Goal: Check status

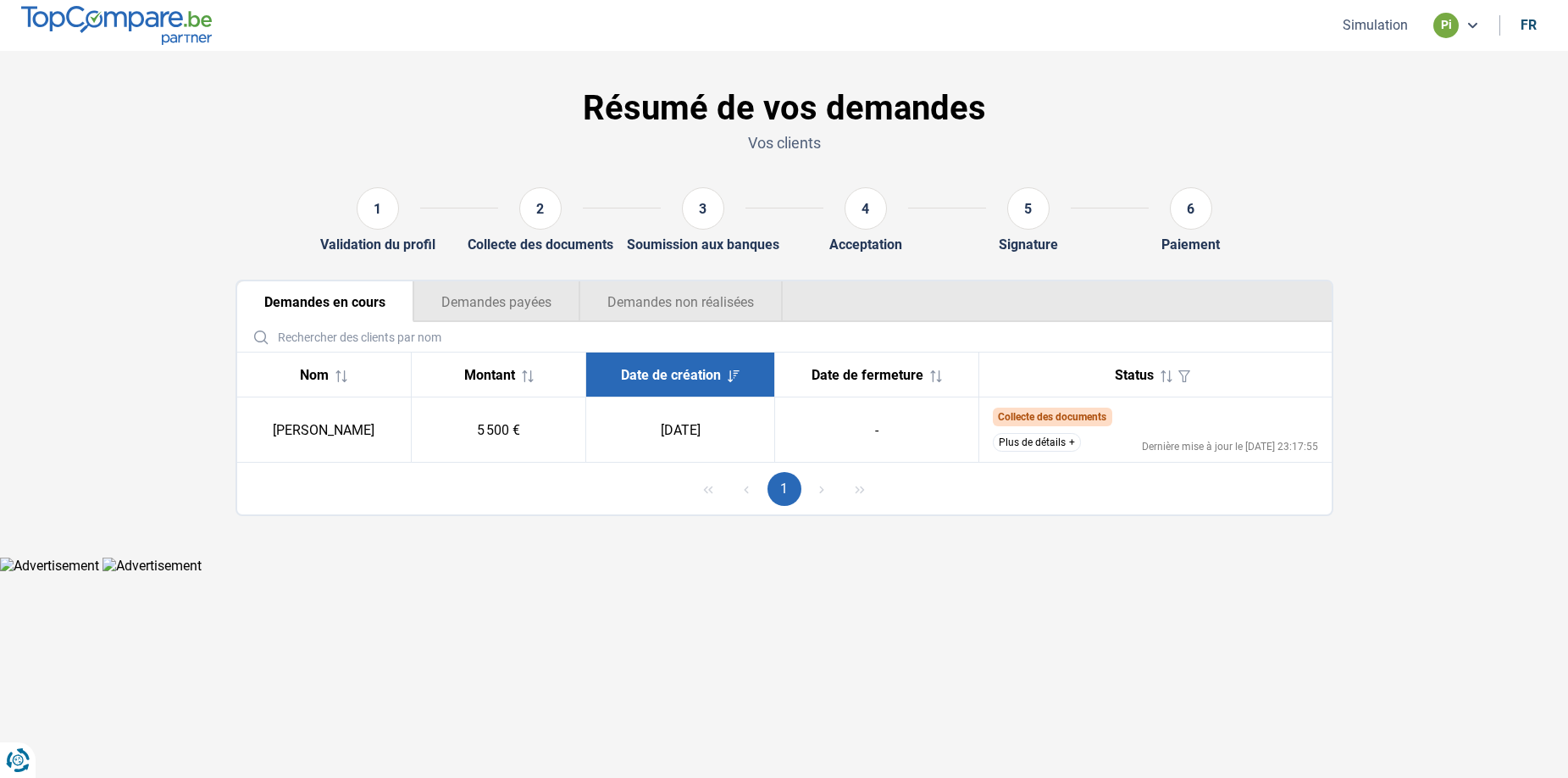
click at [1032, 434] on button "Plus de détails" at bounding box center [1036, 442] width 88 height 19
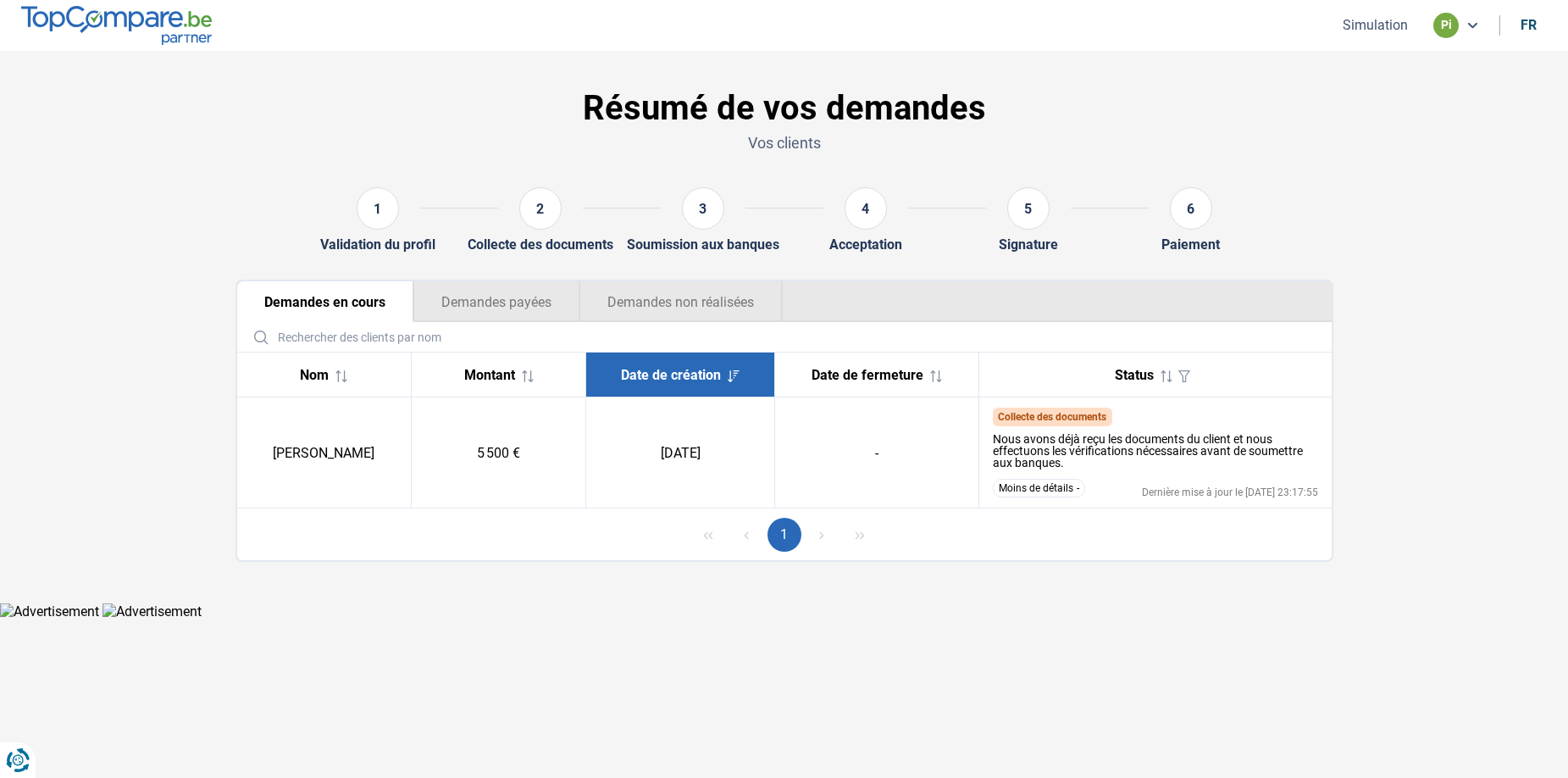
click at [1030, 495] on button "Moins de détails" at bounding box center [1039, 488] width 92 height 19
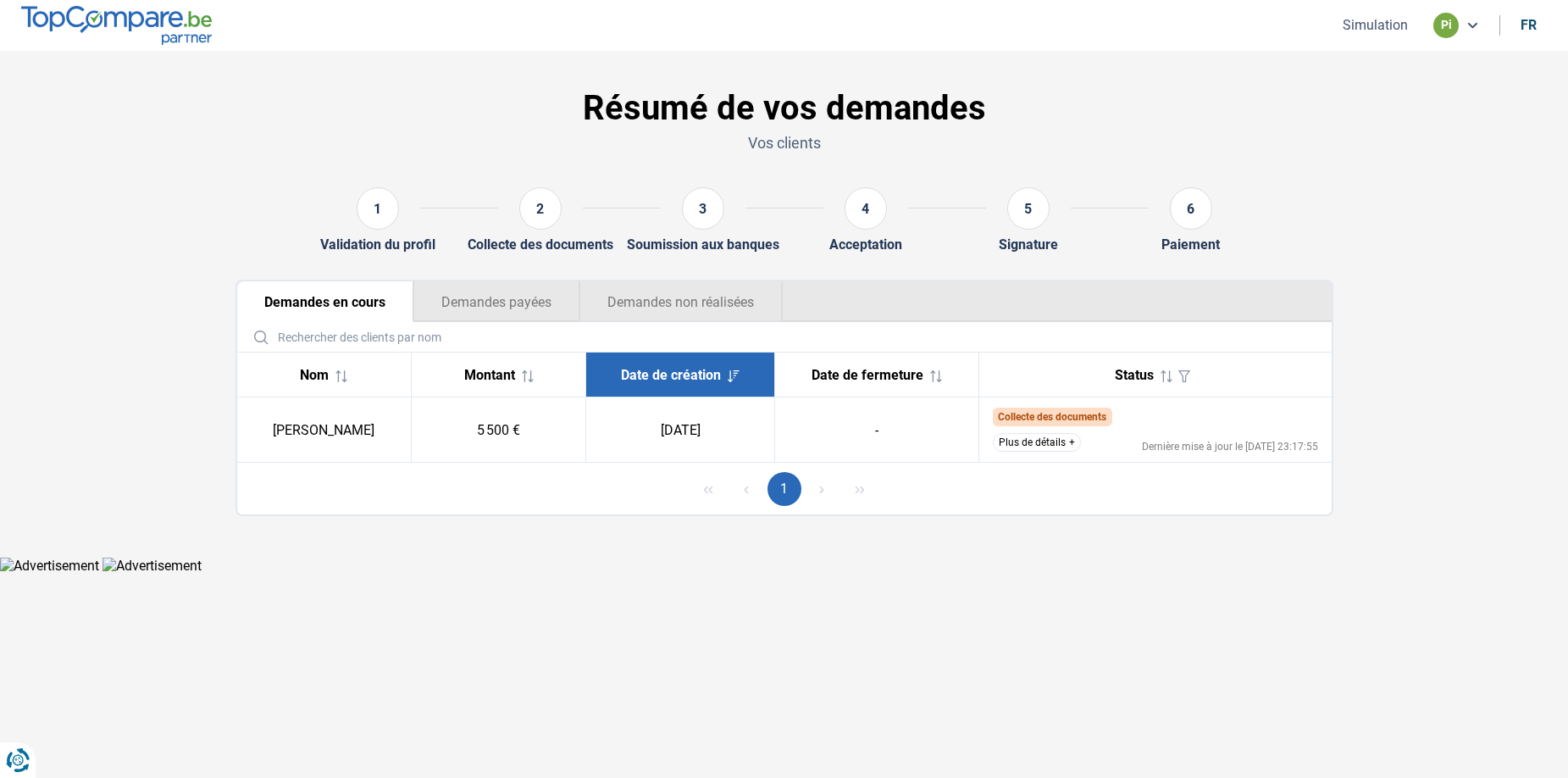
drag, startPoint x: 630, startPoint y: 299, endPoint x: 565, endPoint y: 304, distance: 65.2
click at [620, 302] on button "Demandes non réalisées" at bounding box center [681, 302] width 203 height 41
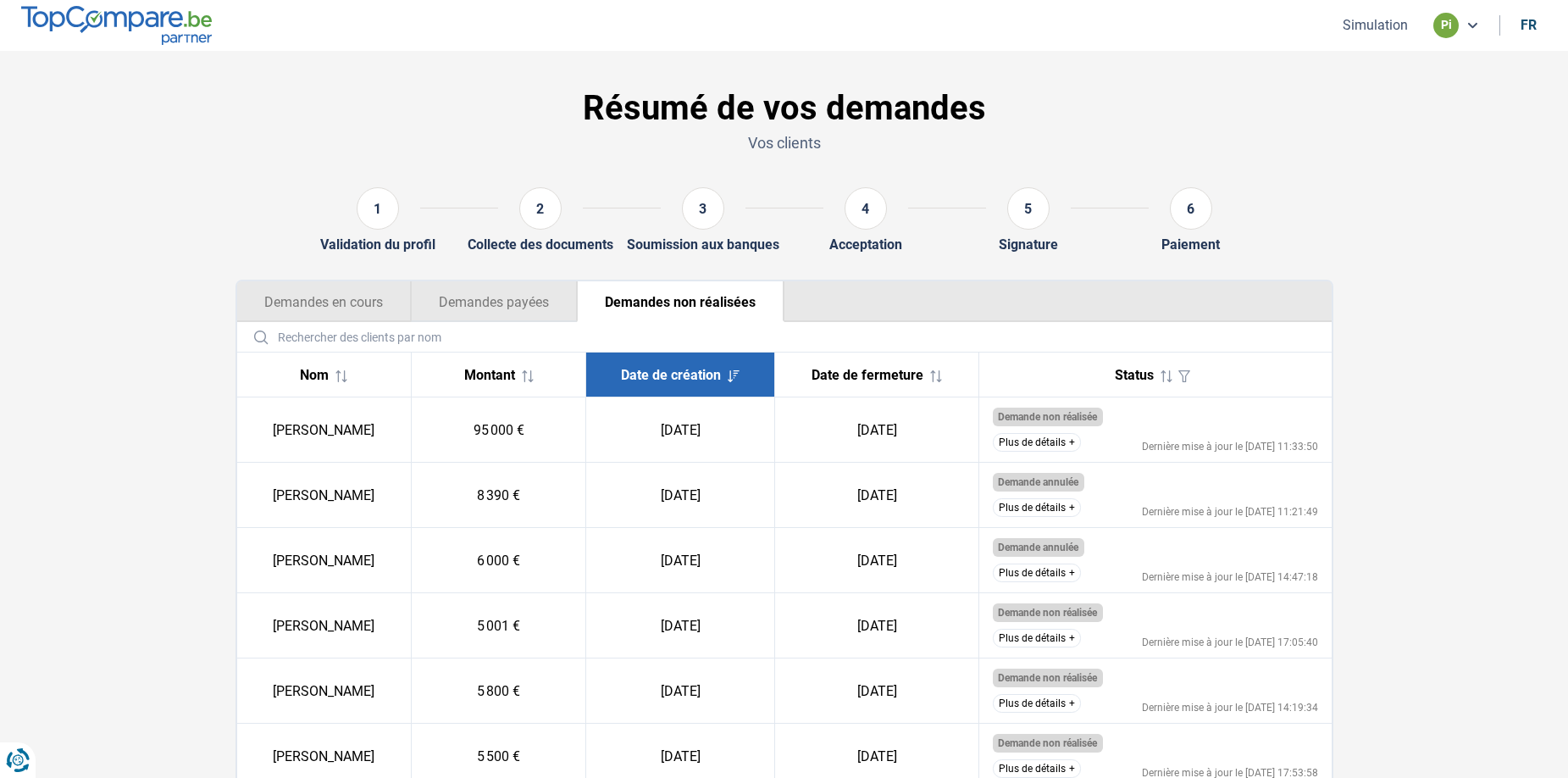
drag, startPoint x: 509, startPoint y: 296, endPoint x: 645, endPoint y: 518, distance: 260.3
click at [570, 505] on div "Demandes en cours Demandes payées Demandes non réalisées Nom Montant Date de cr…" at bounding box center [784, 724] width 1098 height 889
click at [1026, 513] on button "Plus de détails" at bounding box center [1036, 507] width 88 height 19
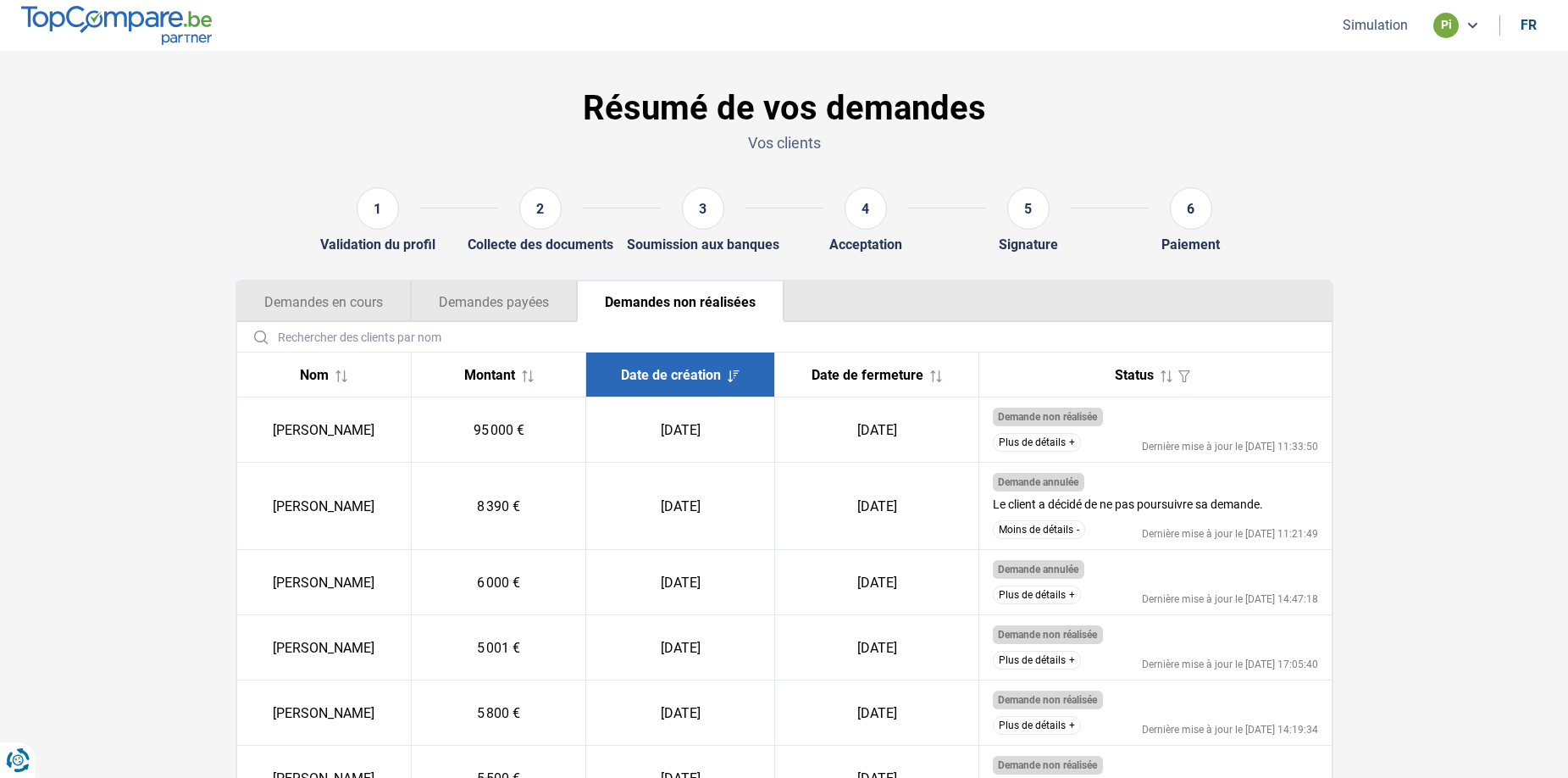
click at [1036, 446] on button "Plus de détails" at bounding box center [1036, 442] width 88 height 19
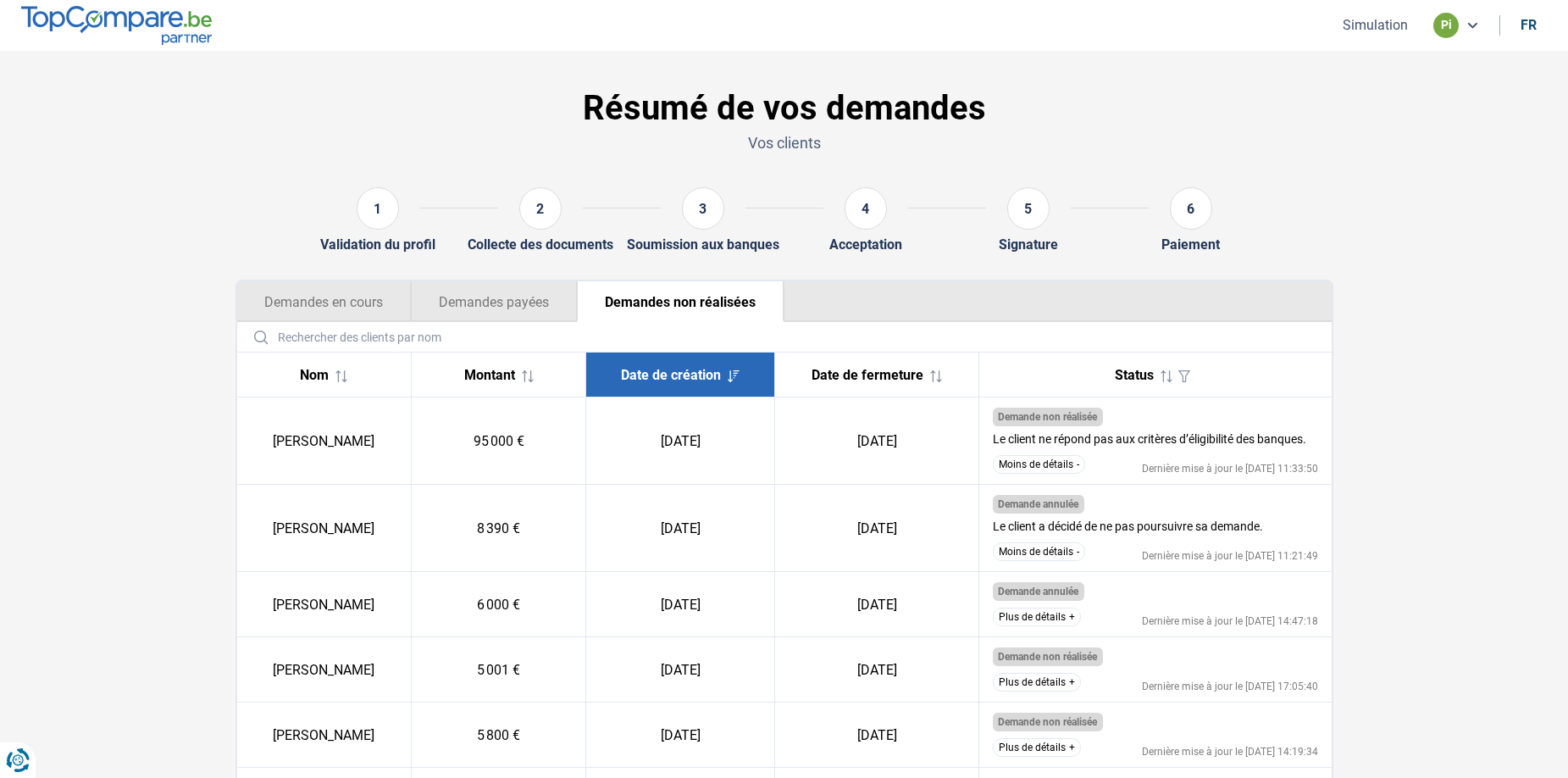
click at [1028, 617] on button "Plus de détails" at bounding box center [1036, 616] width 88 height 19
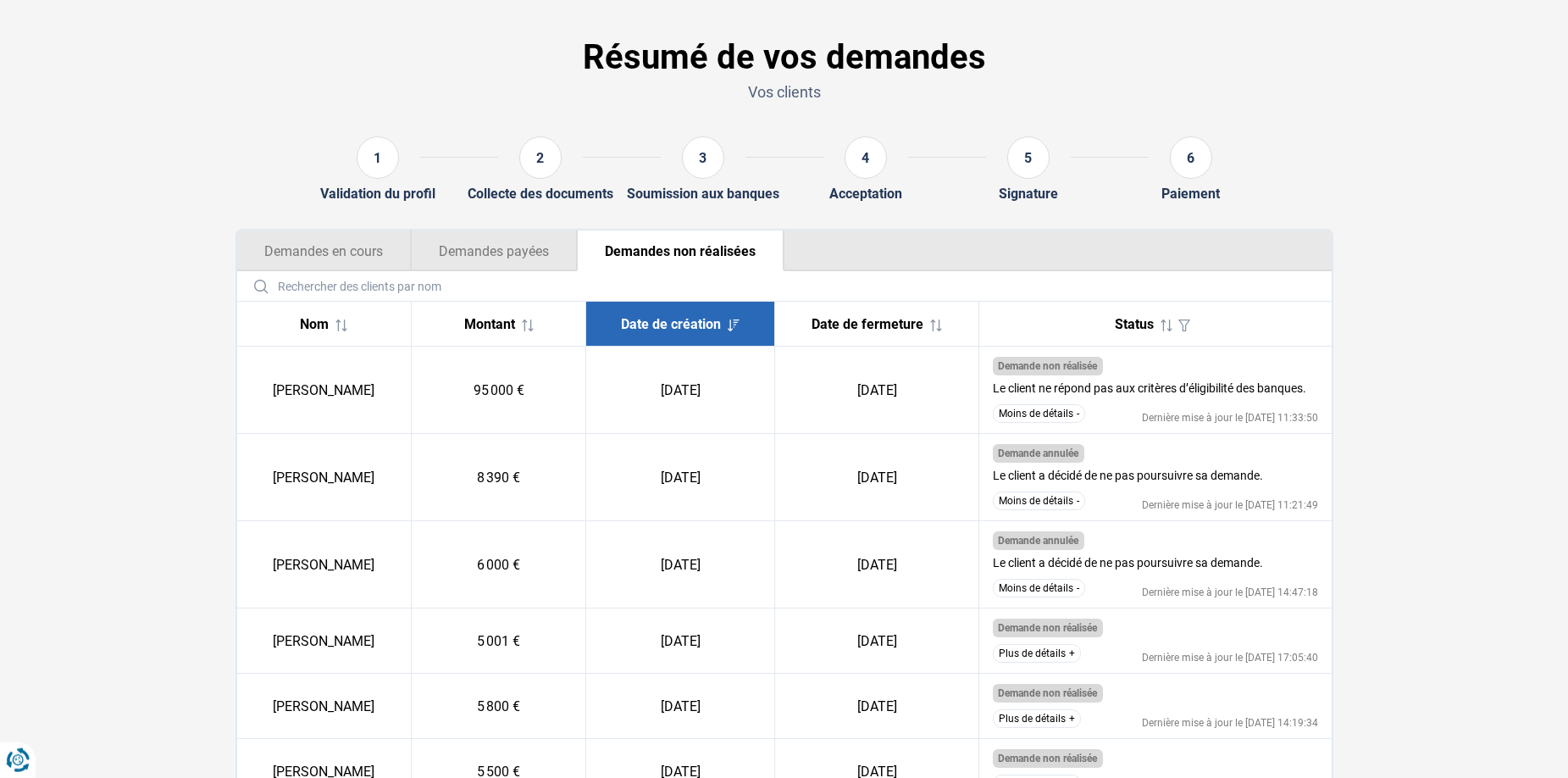
scroll to position [86, 0]
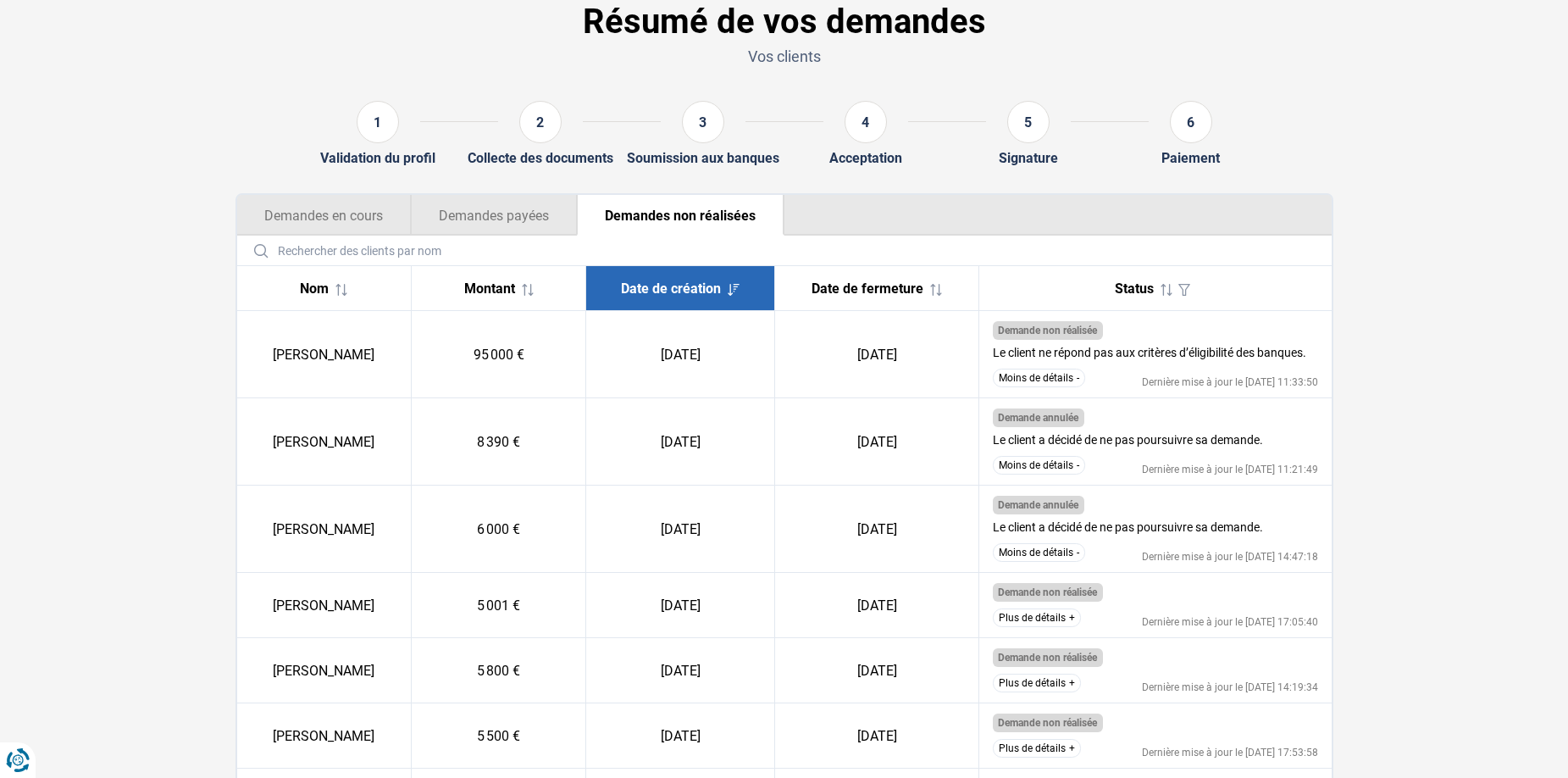
click at [1041, 618] on button "Plus de détails" at bounding box center [1036, 617] width 88 height 19
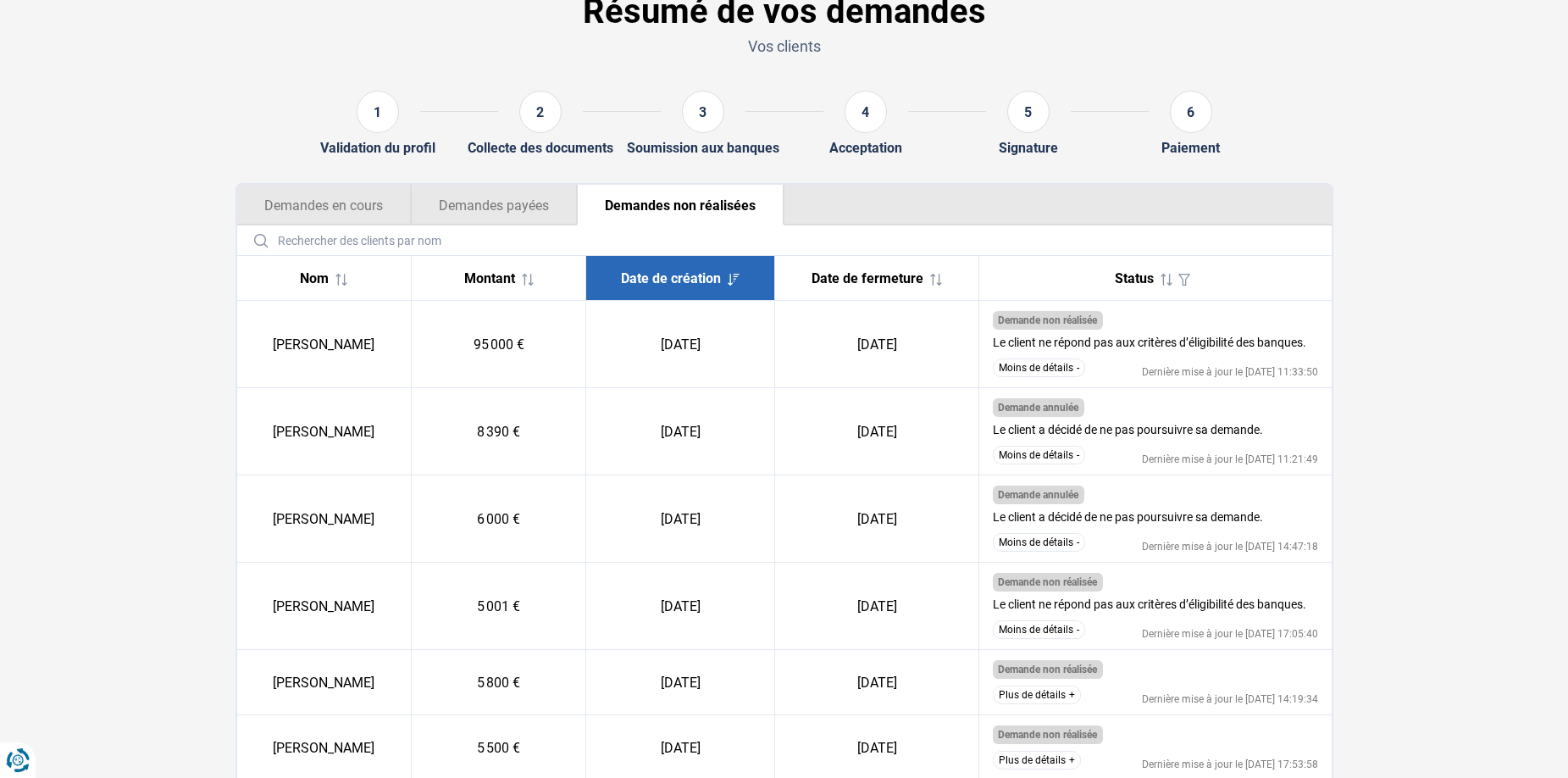
scroll to position [0, 0]
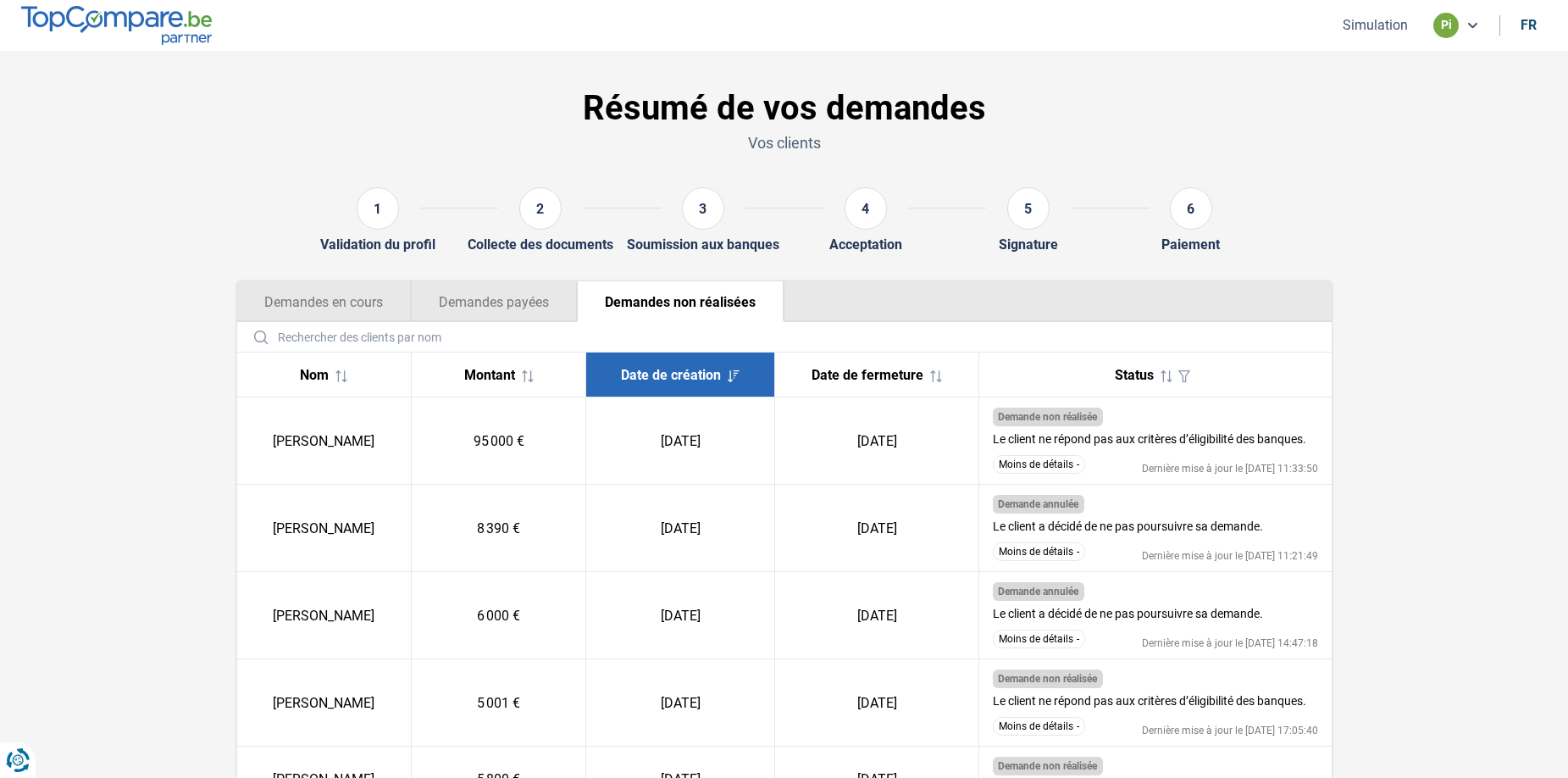
click at [322, 318] on button "Demandes en cours" at bounding box center [324, 302] width 174 height 41
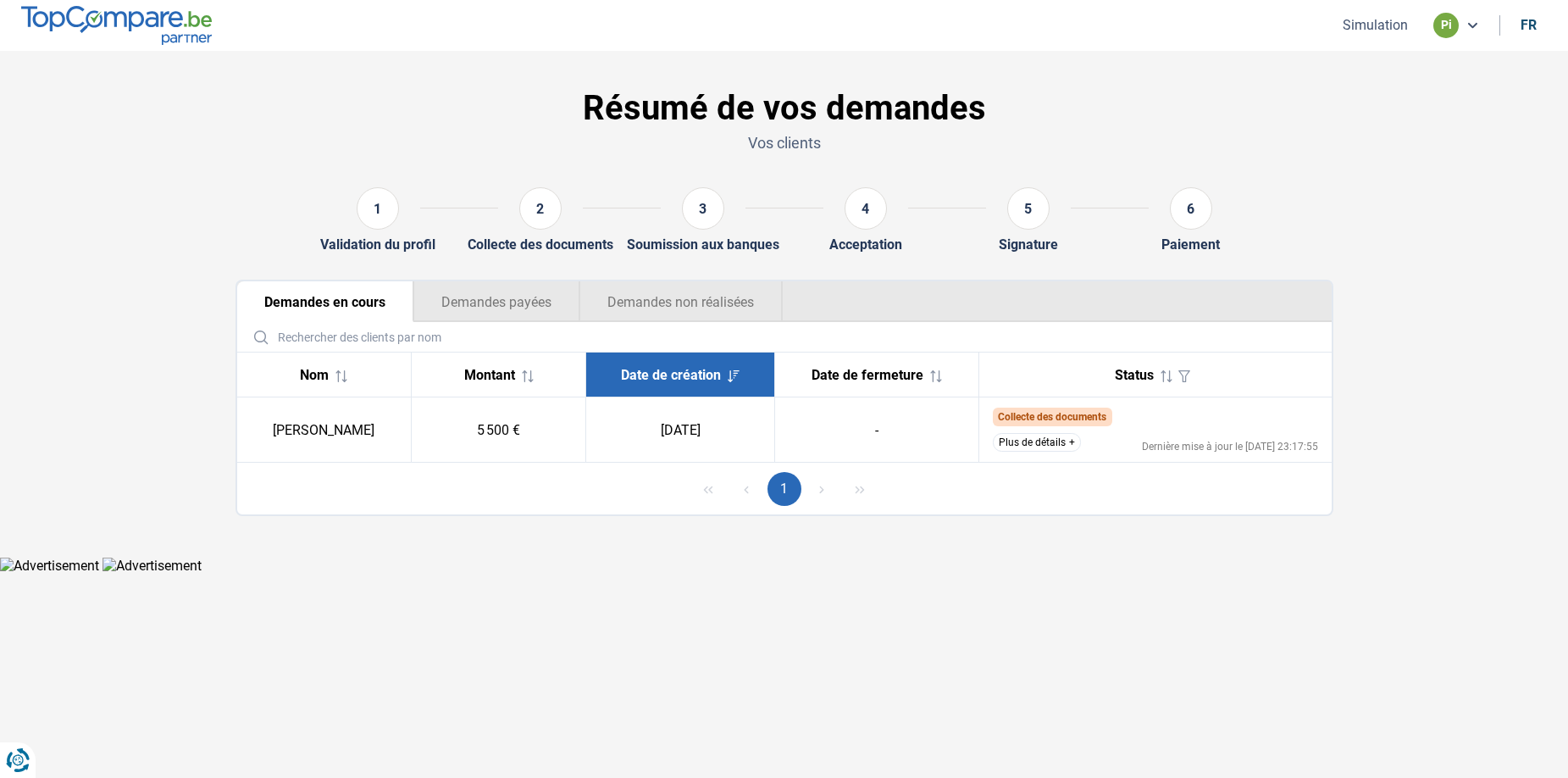
click at [498, 292] on button "Demandes payées" at bounding box center [496, 302] width 166 height 41
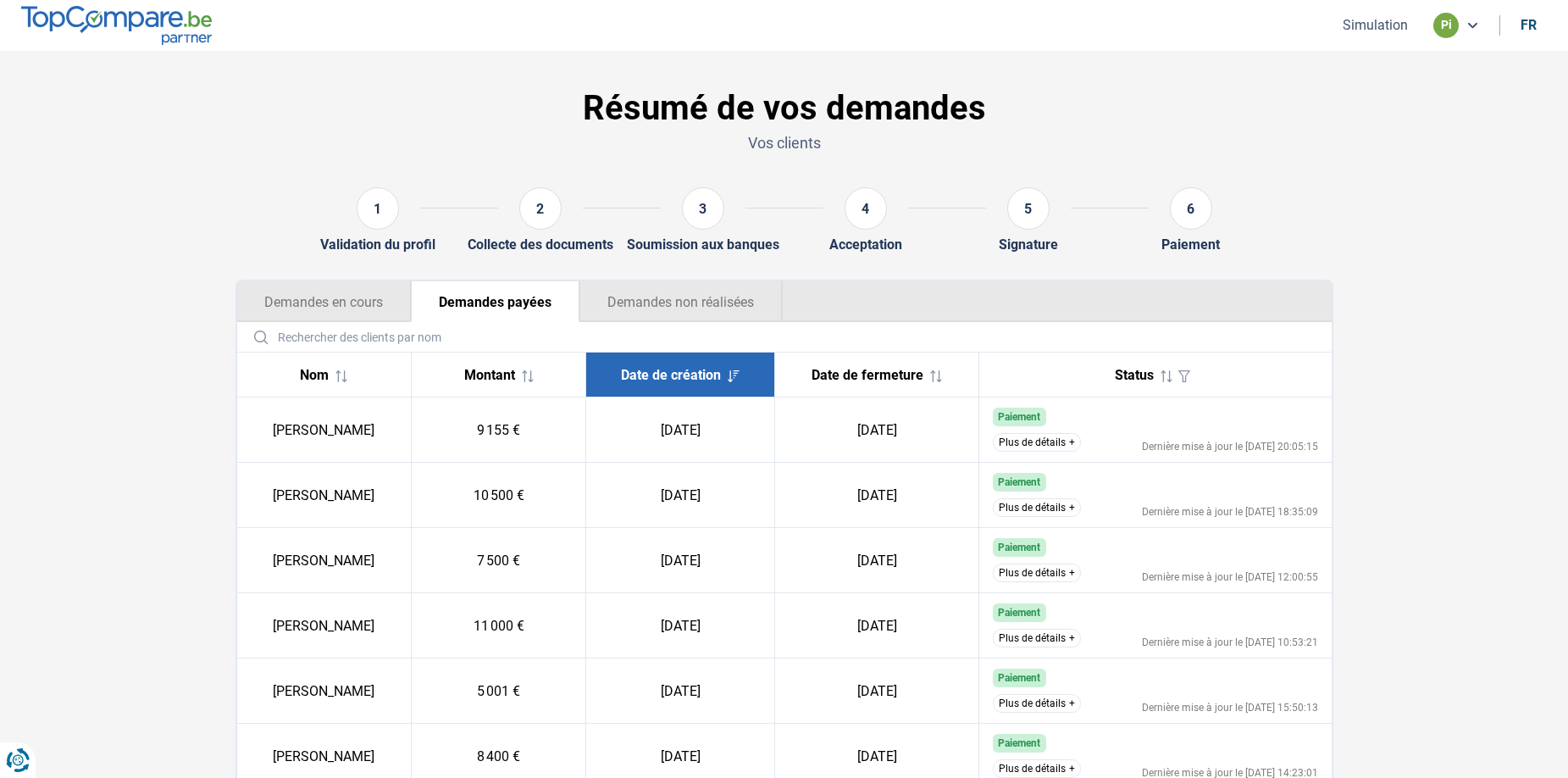
click at [669, 297] on button "Demandes non réalisées" at bounding box center [681, 302] width 203 height 41
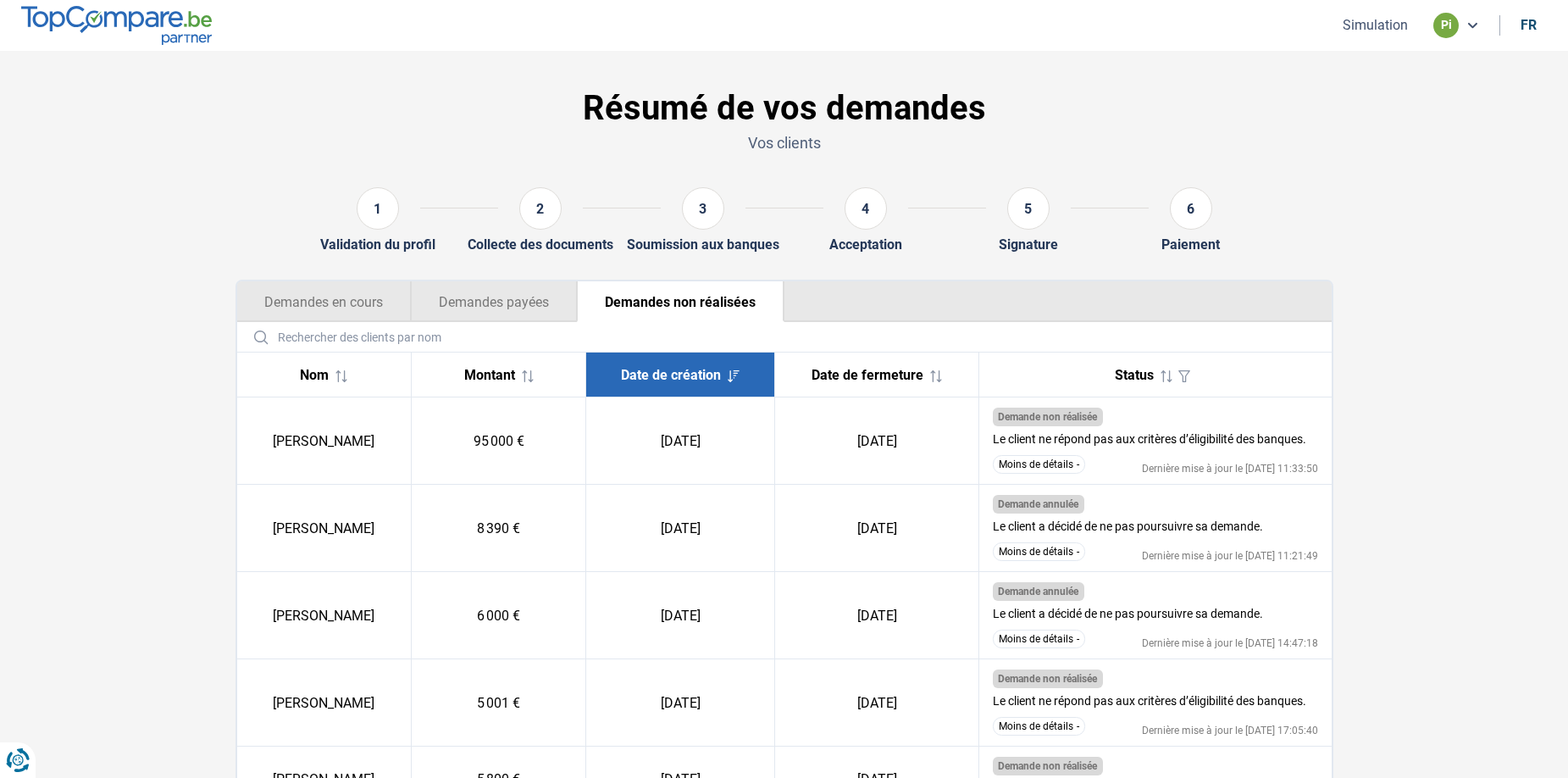
click at [314, 304] on button "Demandes en cours" at bounding box center [324, 302] width 174 height 41
